Goal: Navigation & Orientation: Find specific page/section

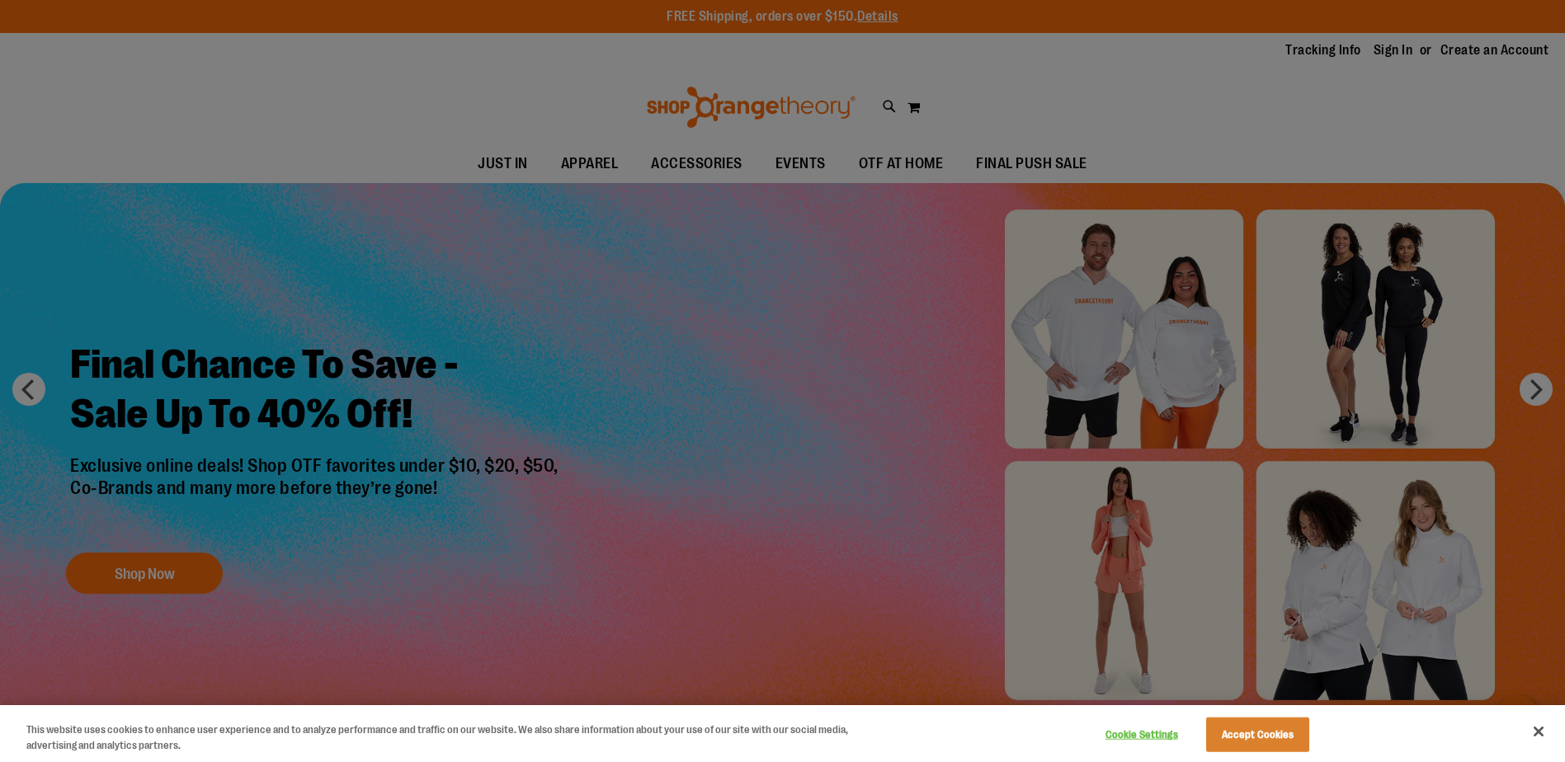
click at [1528, 385] on div at bounding box center [782, 381] width 1565 height 762
click at [1500, 390] on div at bounding box center [782, 381] width 1565 height 762
click at [170, 583] on div at bounding box center [782, 381] width 1565 height 762
click at [1215, 728] on button "Accept Cookies" at bounding box center [1257, 735] width 103 height 35
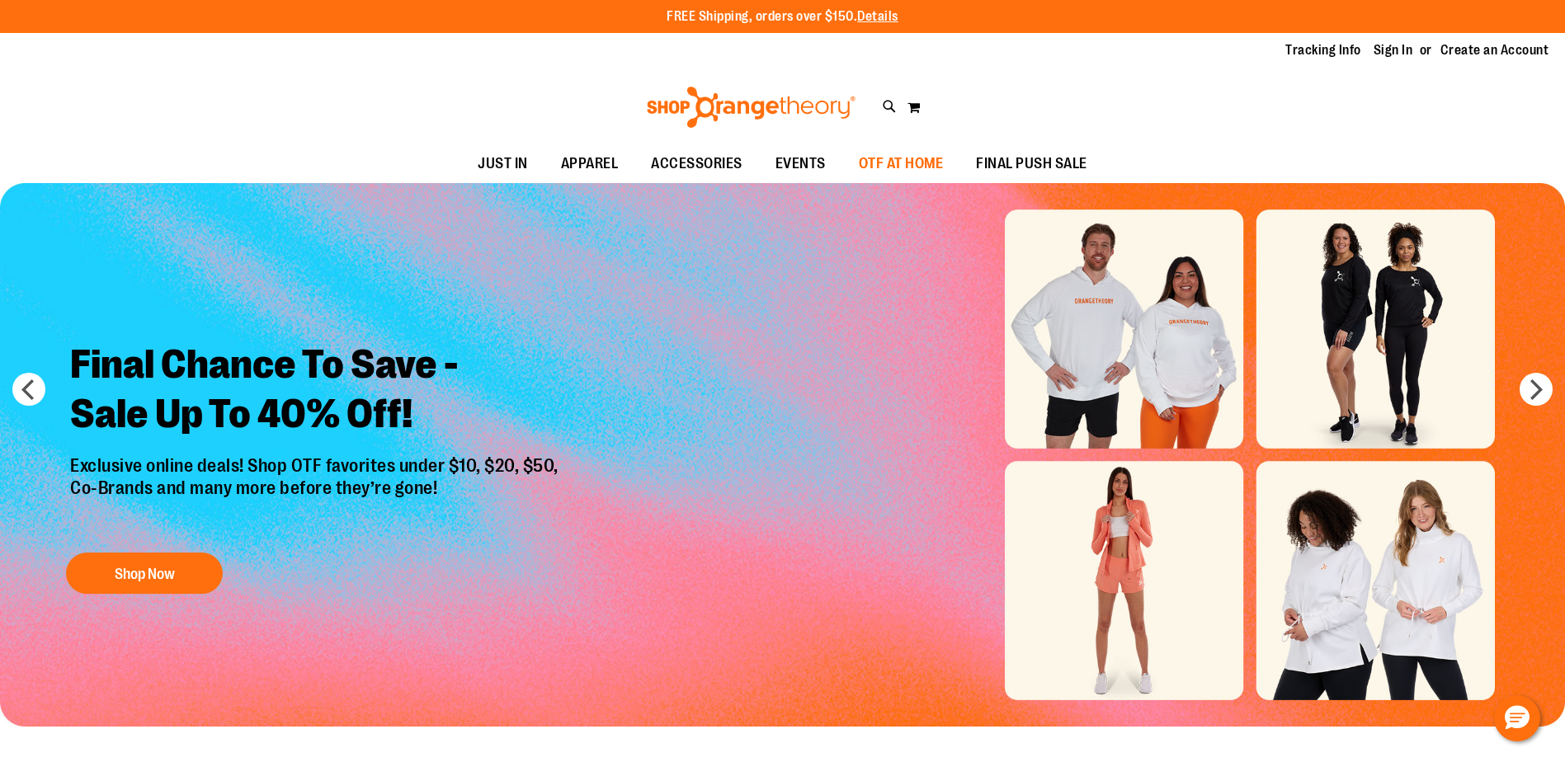
click at [917, 169] on span "OTF AT HOME" at bounding box center [901, 163] width 85 height 37
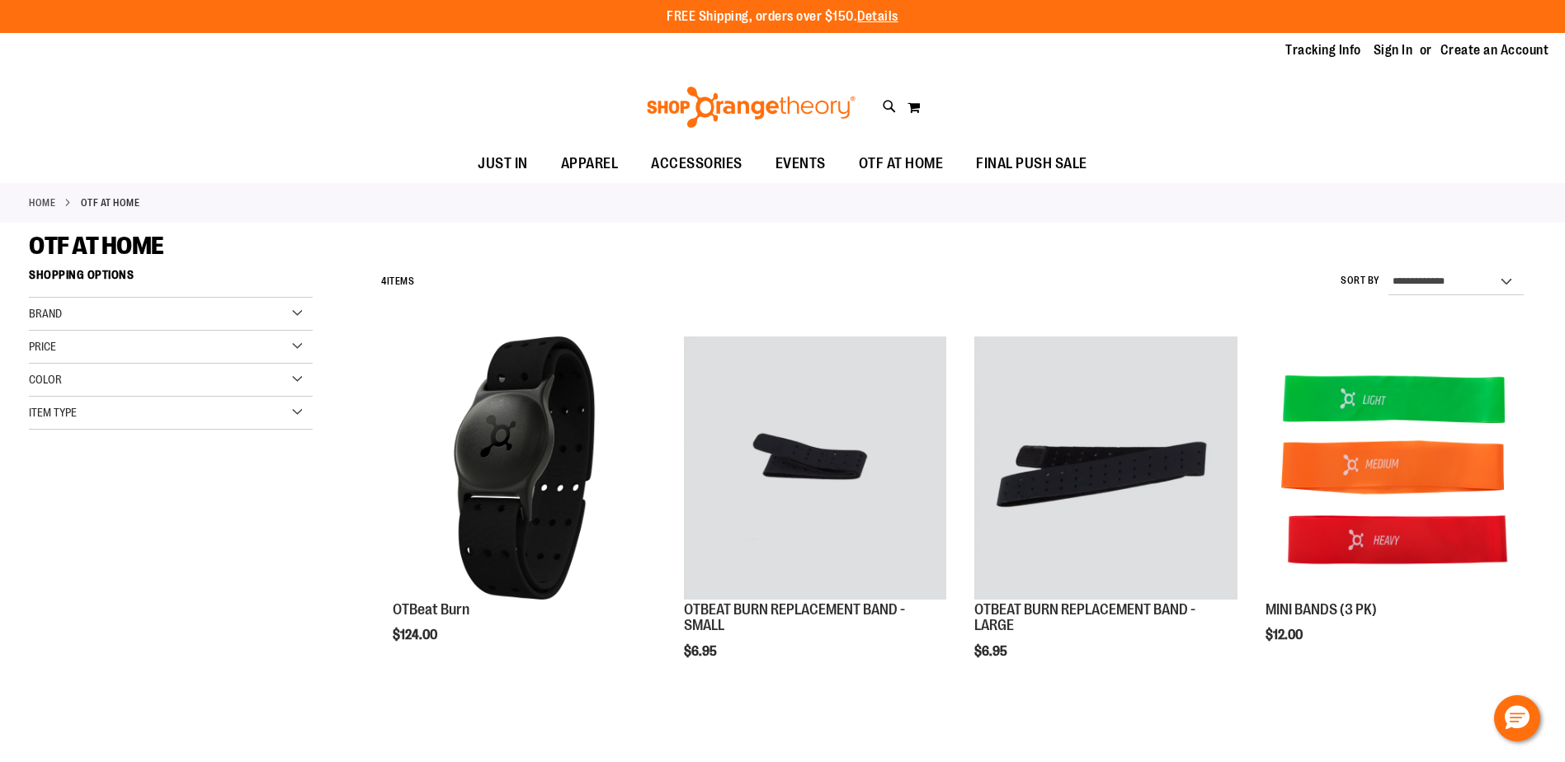
click at [767, 111] on img at bounding box center [751, 107] width 214 height 41
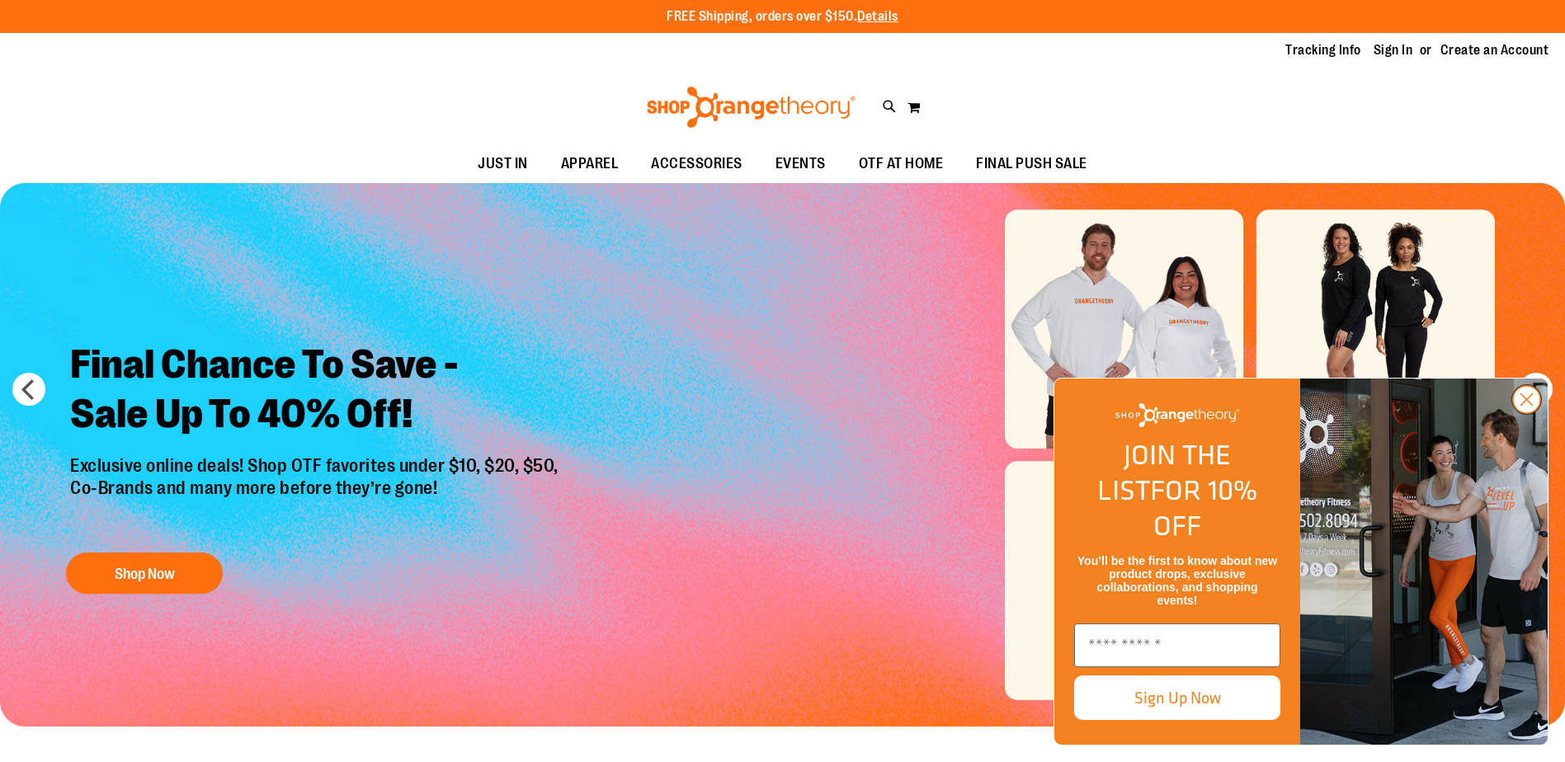
click at [1528, 413] on circle "Close dialog" at bounding box center [1526, 399] width 27 height 27
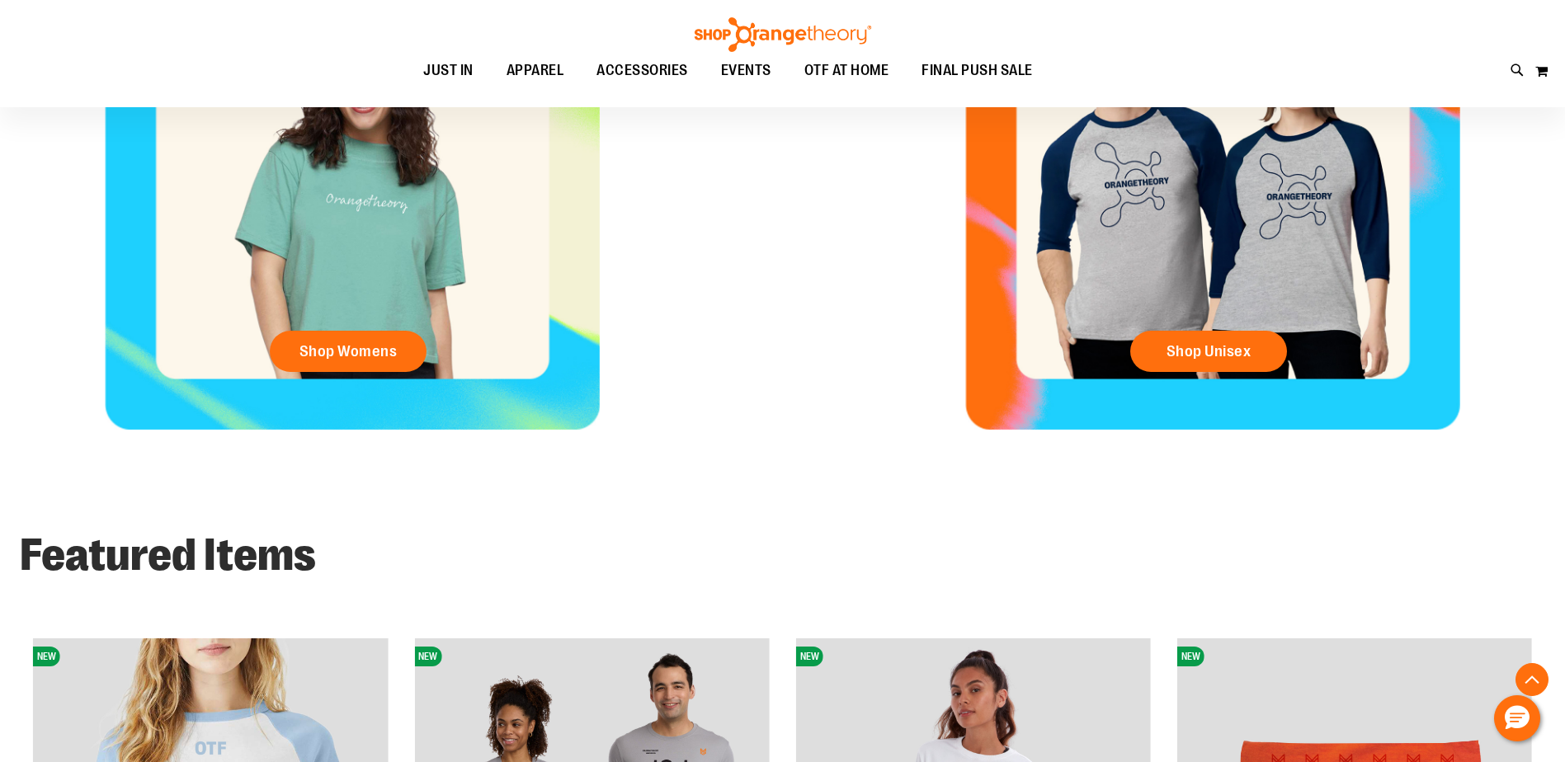
scroll to position [907, 0]
